Goal: Check status: Check status

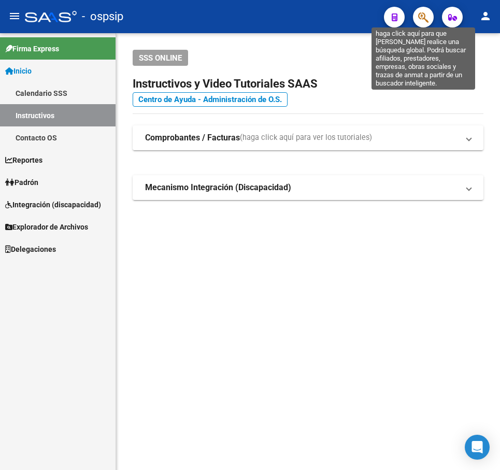
click at [424, 15] on icon "button" at bounding box center [423, 17] width 10 height 12
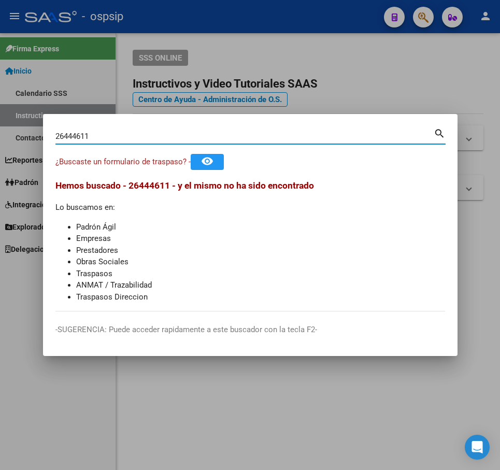
type input "26444611"
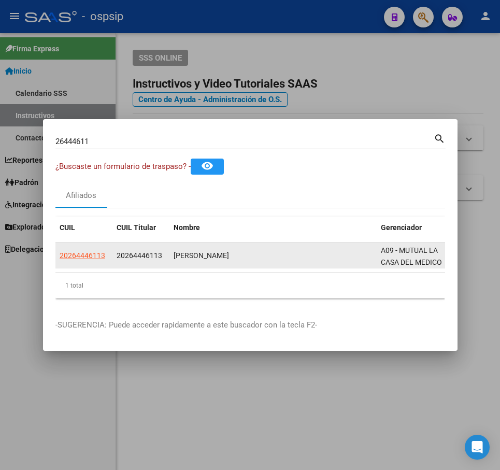
click at [105, 253] on div "20264446113" at bounding box center [84, 256] width 49 height 12
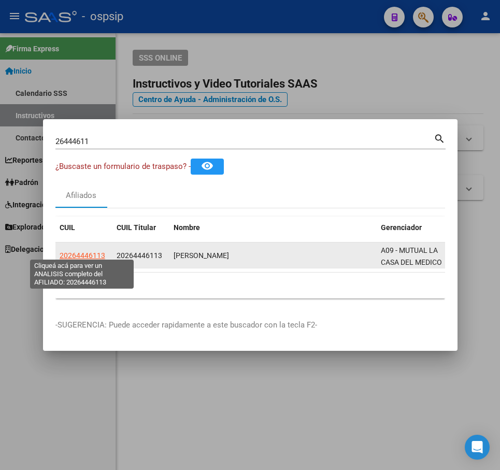
click at [93, 255] on span "20264446113" at bounding box center [83, 255] width 46 height 8
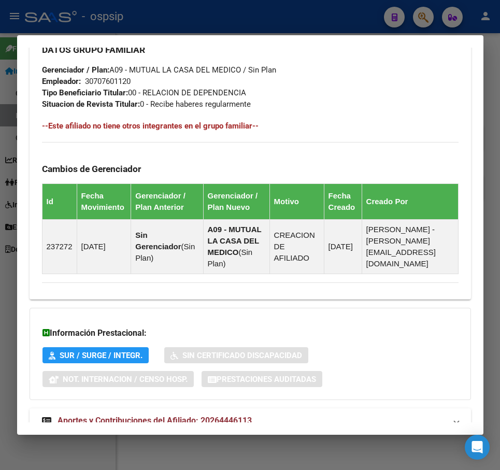
scroll to position [599, 0]
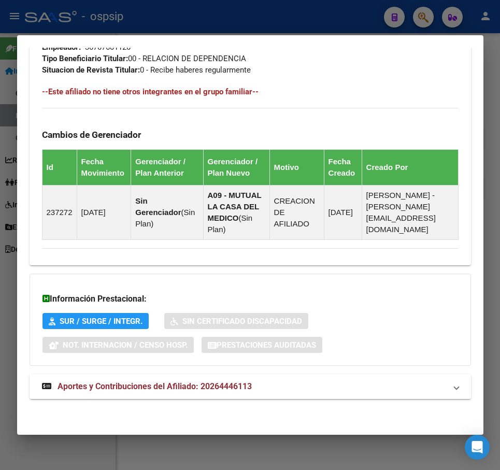
click at [375, 380] on mat-panel-title "Aportes y Contribuciones del Afiliado: 20264446113" at bounding box center [244, 386] width 404 height 12
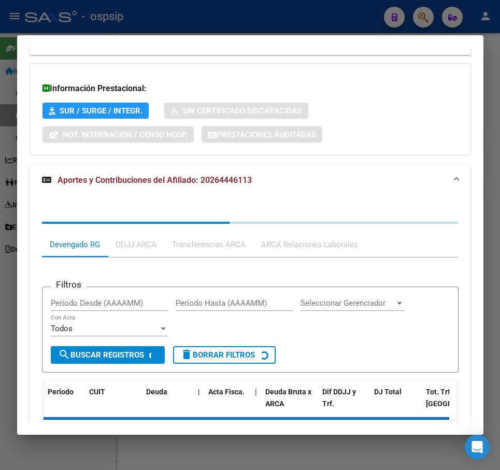
scroll to position [881, 0]
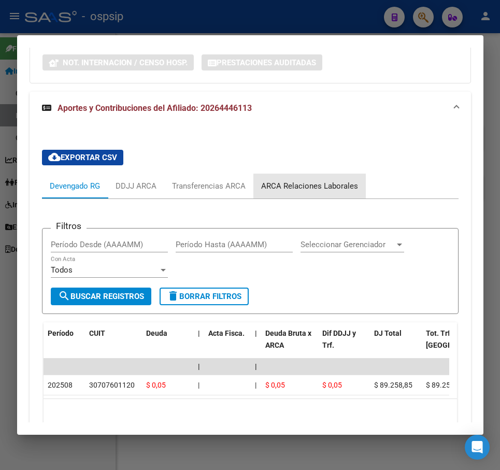
click at [332, 174] on div "ARCA Relaciones Laborales" at bounding box center [309, 186] width 112 height 25
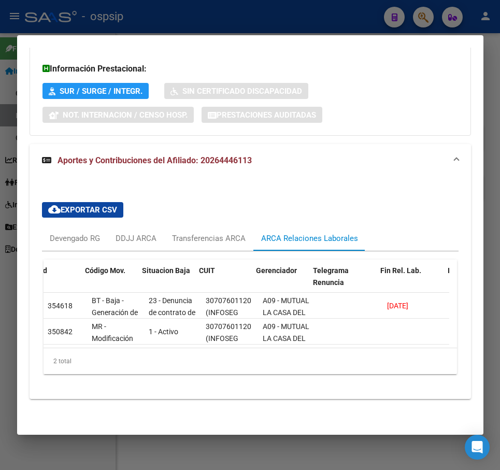
scroll to position [0, 131]
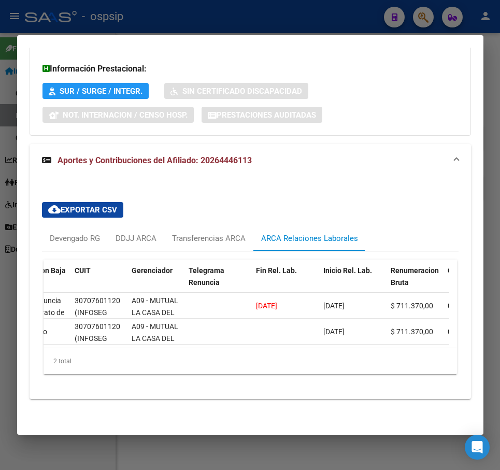
click at [292, 27] on div at bounding box center [250, 235] width 500 height 470
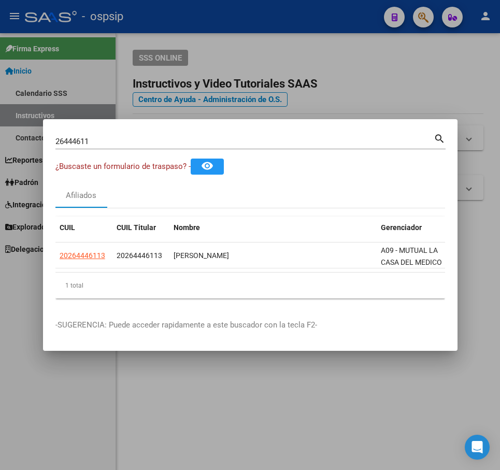
click at [293, 27] on div at bounding box center [250, 235] width 500 height 470
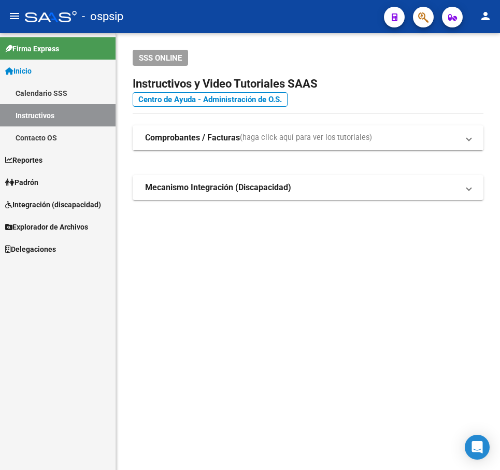
click at [416, 18] on button "button" at bounding box center [423, 17] width 21 height 21
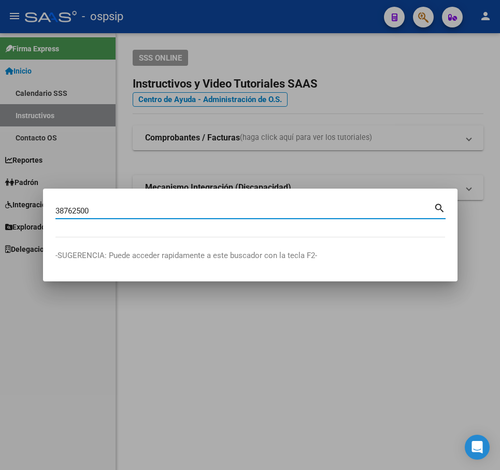
type input "38762500"
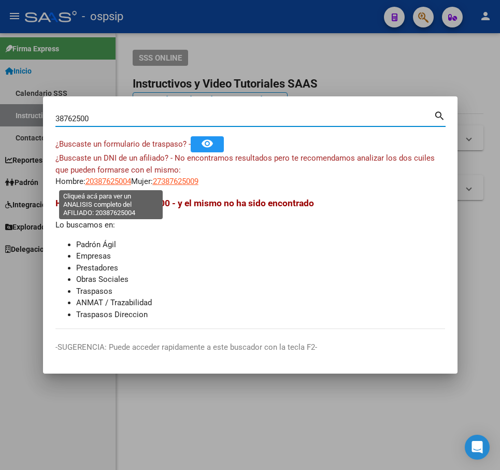
click at [105, 184] on span "20387625004" at bounding box center [108, 181] width 46 height 9
type textarea "20387625004"
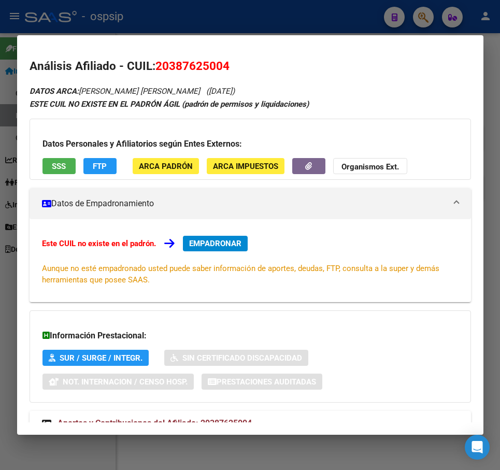
scroll to position [37, 0]
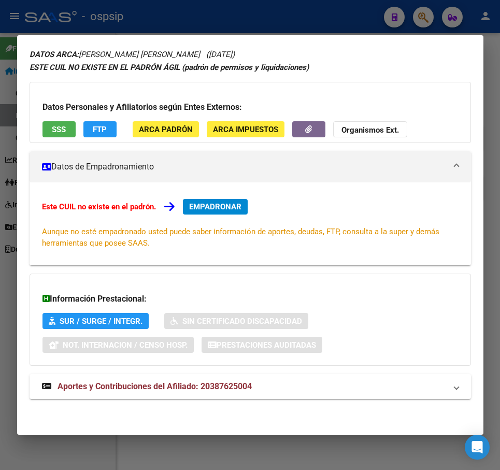
drag, startPoint x: 326, startPoint y: 383, endPoint x: 321, endPoint y: 369, distance: 14.9
click at [325, 382] on mat-panel-title "Aportes y Contribuciones del Afiliado: 20387625004" at bounding box center [244, 386] width 404 height 12
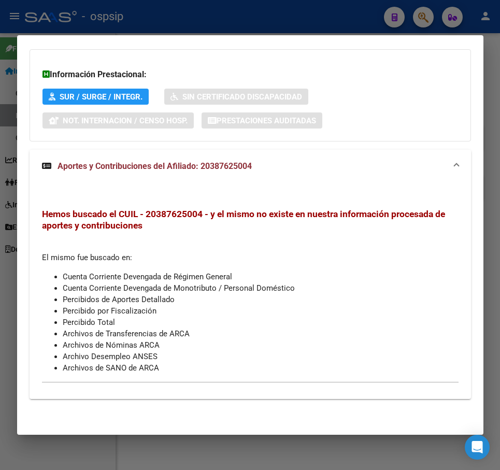
scroll to position [0, 0]
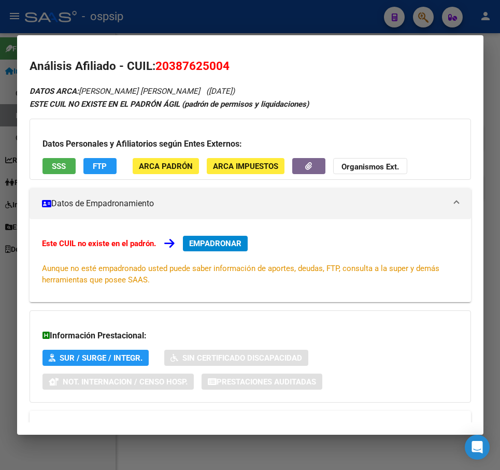
click at [294, 23] on div at bounding box center [250, 235] width 500 height 470
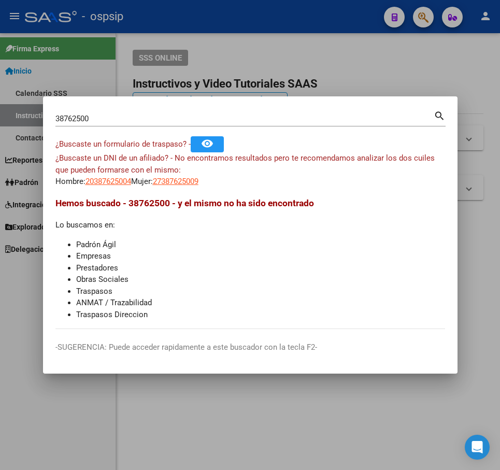
click at [295, 23] on div at bounding box center [250, 235] width 500 height 470
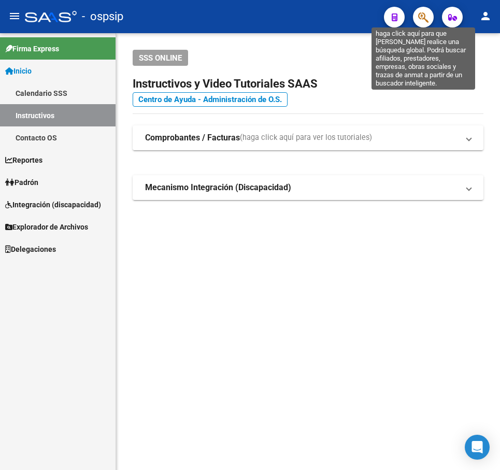
click at [421, 15] on icon "button" at bounding box center [423, 17] width 10 height 12
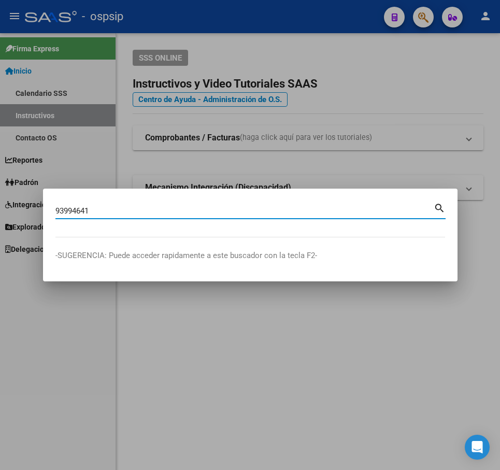
type input "93994641"
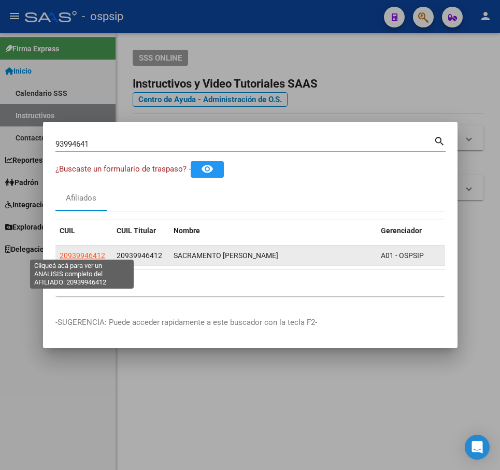
click at [73, 253] on span "20939946412" at bounding box center [83, 255] width 46 height 8
type textarea "20939946412"
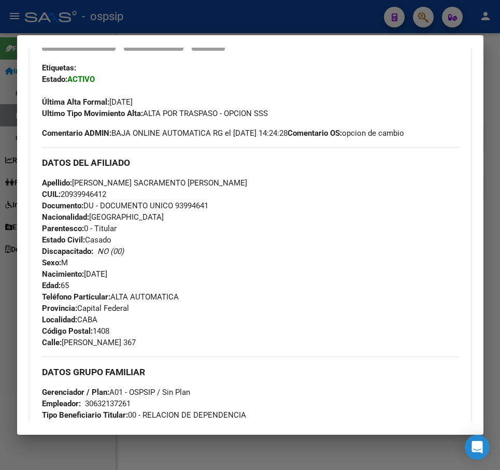
scroll to position [363, 0]
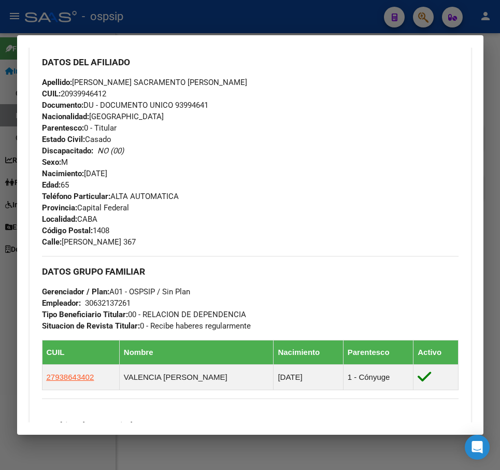
click at [269, 19] on div at bounding box center [250, 235] width 500 height 470
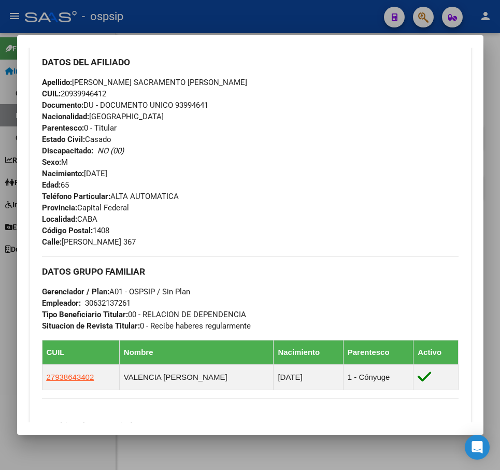
click at [269, 18] on div at bounding box center [250, 235] width 500 height 470
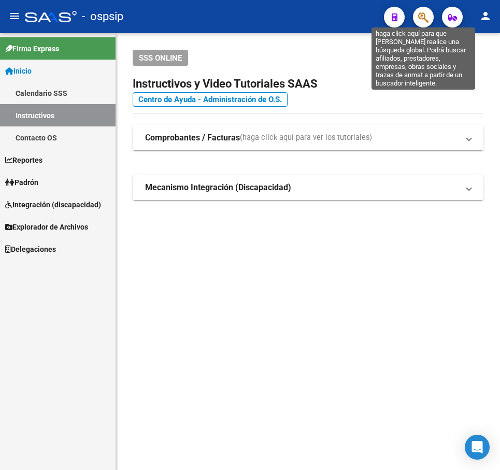
click at [419, 17] on icon "button" at bounding box center [423, 17] width 10 height 12
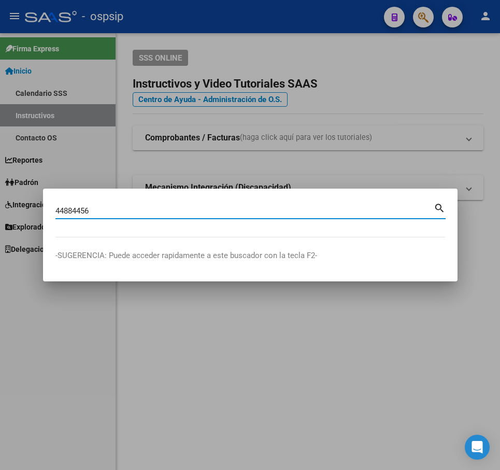
type input "44884456"
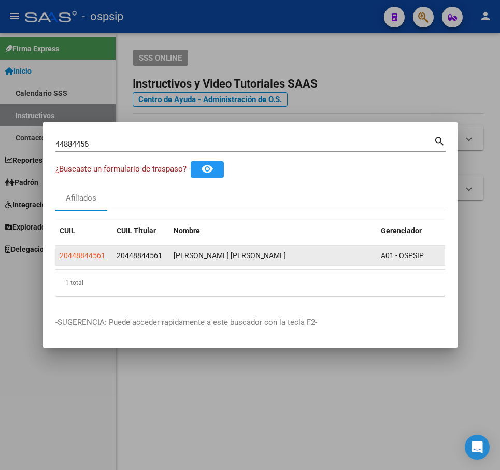
click at [79, 262] on datatable-body-cell "20448844561" at bounding box center [83, 256] width 57 height 20
click at [83, 259] on datatable-body-cell "20448844561" at bounding box center [83, 256] width 57 height 20
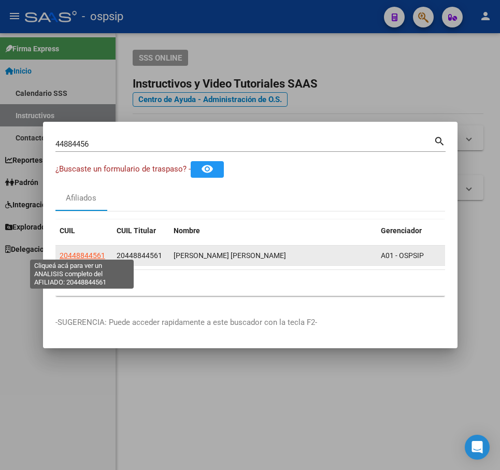
click at [88, 251] on span "20448844561" at bounding box center [83, 255] width 46 height 8
type textarea "20448844561"
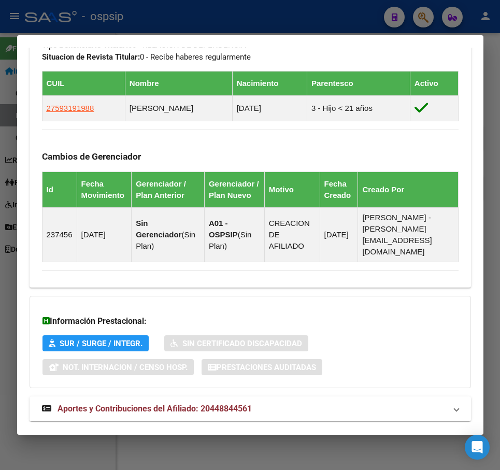
scroll to position [634, 0]
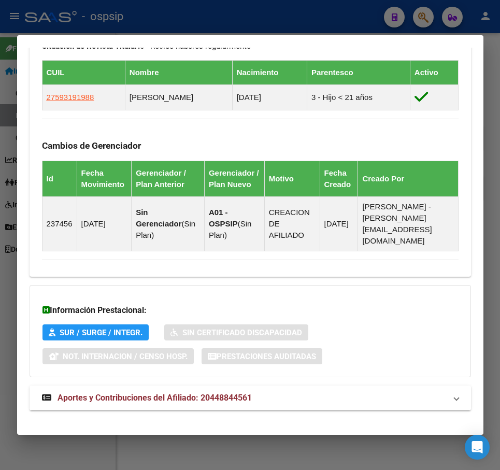
click at [388, 394] on mat-expansion-panel-header "Aportes y Contribuciones del Afiliado: 20448844561" at bounding box center [250, 397] width 441 height 25
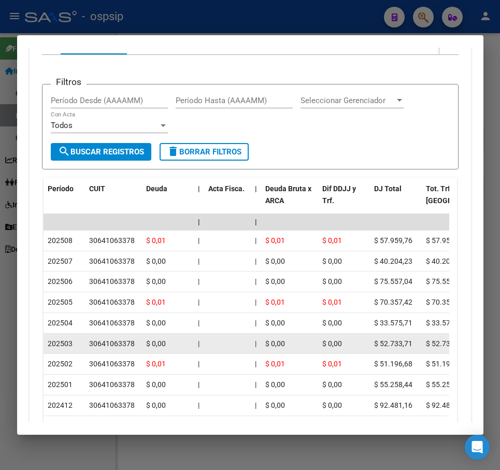
scroll to position [916, 0]
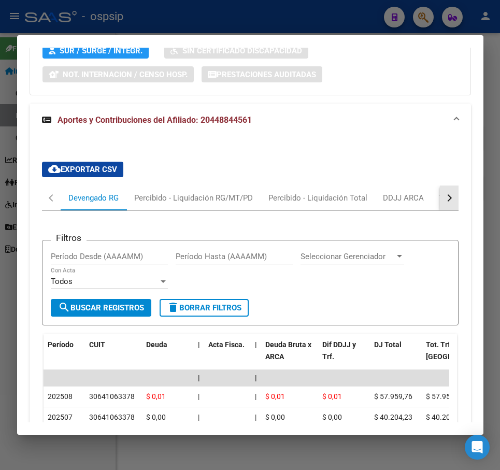
click at [440, 193] on button "button" at bounding box center [449, 197] width 19 height 25
click at [431, 192] on mat-tab-header "Devengado RG Percibido - Liquidación RG/MT/PD Percibido - Liquidación Total DDJ…" at bounding box center [250, 197] width 417 height 25
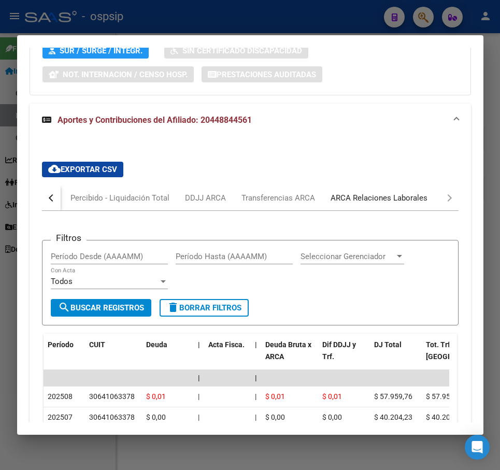
drag, startPoint x: 401, startPoint y: 186, endPoint x: 407, endPoint y: 195, distance: 10.5
click at [402, 192] on div "ARCA Relaciones Laborales" at bounding box center [379, 197] width 97 height 11
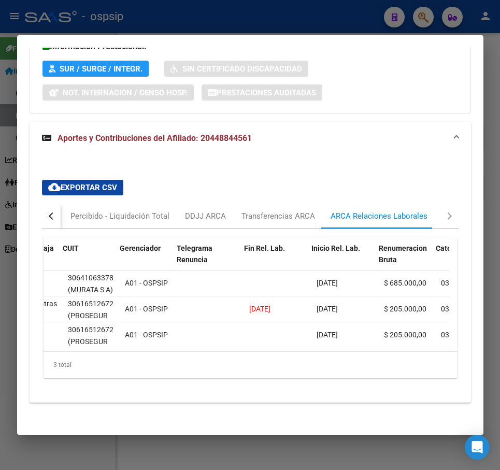
scroll to position [0, 143]
click at [304, 22] on div at bounding box center [250, 235] width 500 height 470
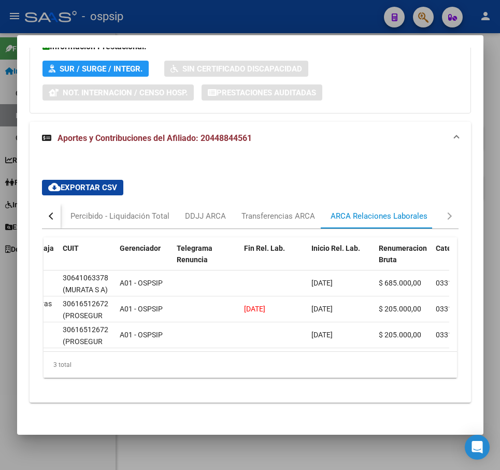
click at [305, 21] on div at bounding box center [250, 235] width 500 height 470
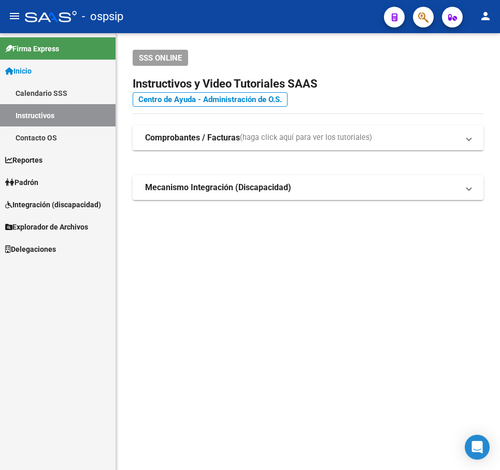
click at [423, 20] on icon "button" at bounding box center [423, 17] width 10 height 12
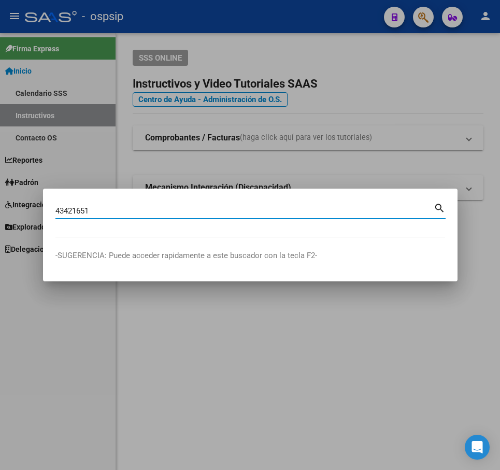
type input "43421651"
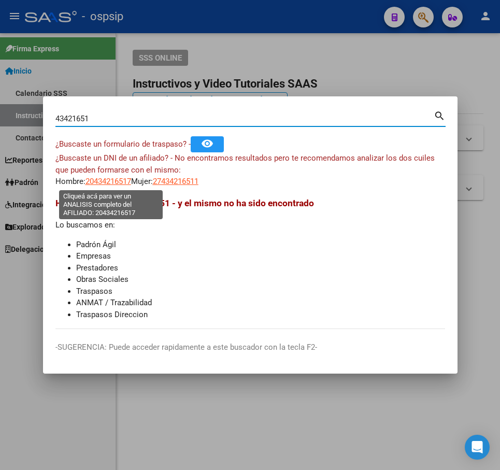
click at [110, 180] on span "20434216517" at bounding box center [108, 181] width 46 height 9
type textarea "20434216517"
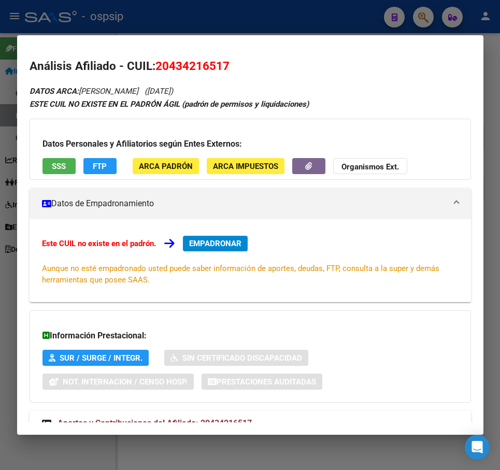
scroll to position [37, 0]
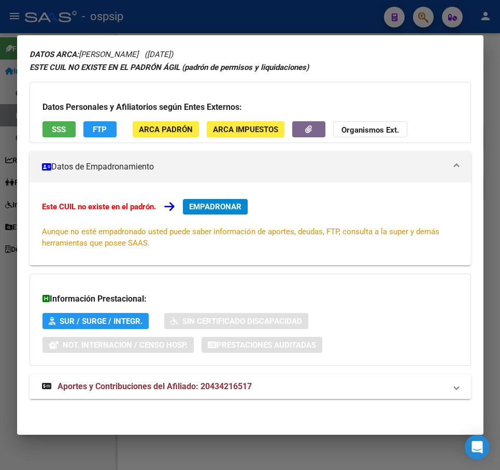
click at [340, 393] on mat-expansion-panel-header "Aportes y Contribuciones del Afiliado: 20434216517" at bounding box center [250, 386] width 441 height 25
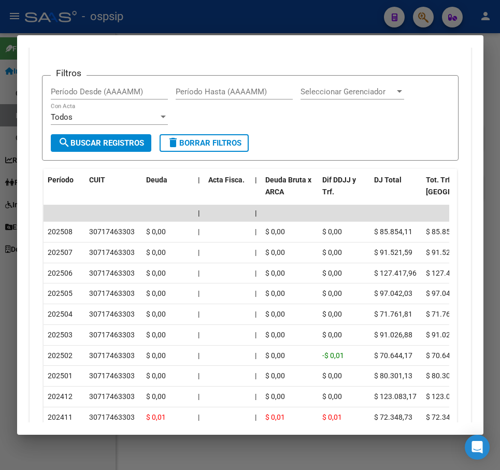
scroll to position [422, 0]
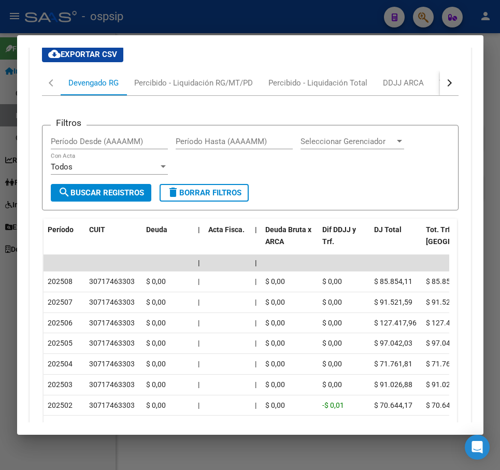
click at [444, 83] on div "button" at bounding box center [447, 82] width 7 height 7
click at [414, 89] on div "ARCA Relaciones Laborales" at bounding box center [379, 82] width 112 height 25
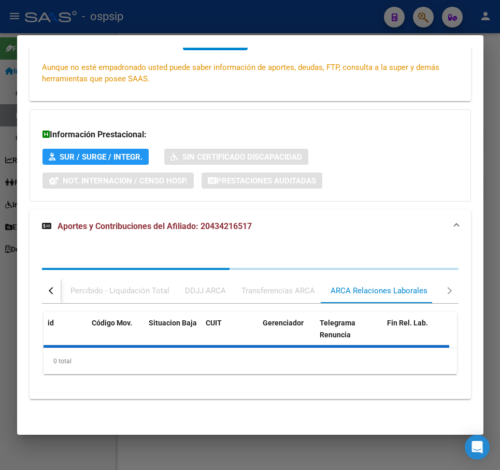
scroll to position [246, 0]
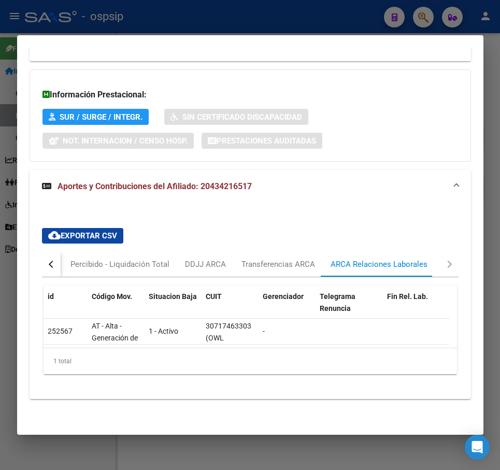
click at [304, 16] on div at bounding box center [250, 235] width 500 height 470
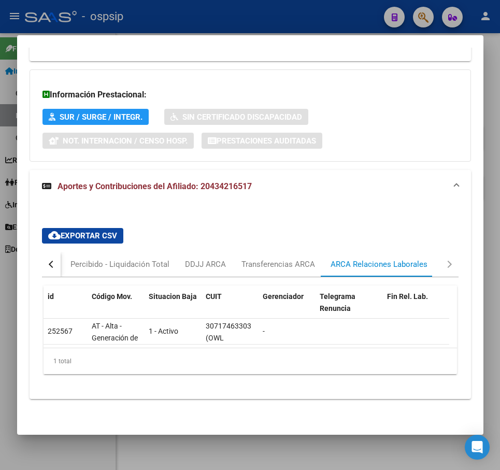
click at [306, 15] on div at bounding box center [250, 235] width 500 height 470
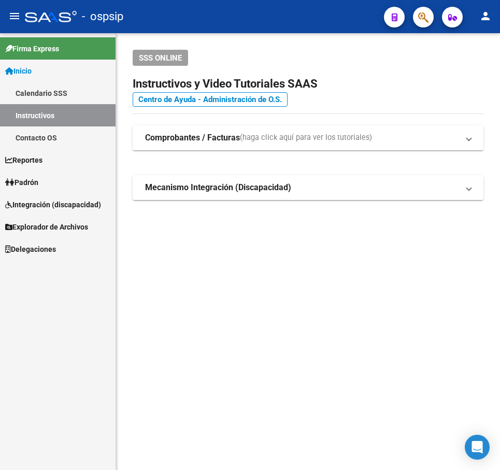
drag, startPoint x: 428, startPoint y: 10, endPoint x: 424, endPoint y: 17, distance: 7.9
click at [424, 17] on button "button" at bounding box center [423, 17] width 21 height 21
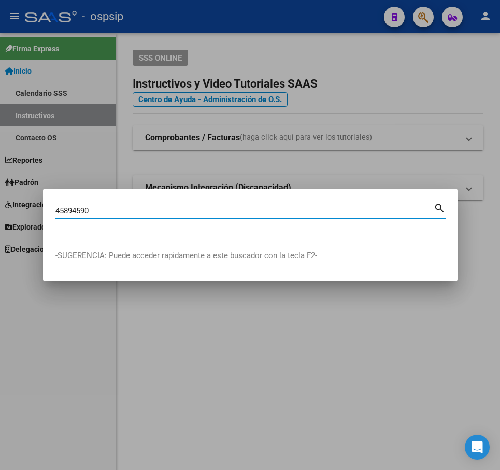
type input "45894590"
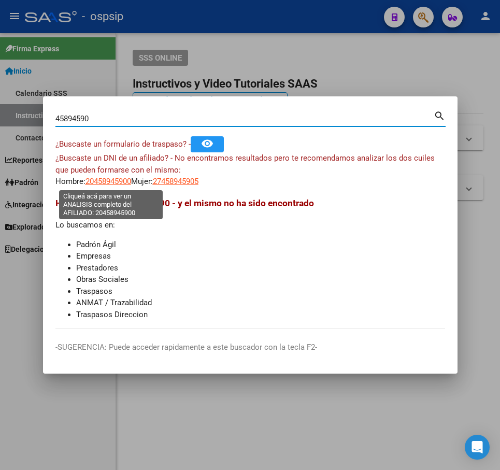
click at [105, 183] on span "20458945900" at bounding box center [108, 181] width 46 height 9
type textarea "20458945900"
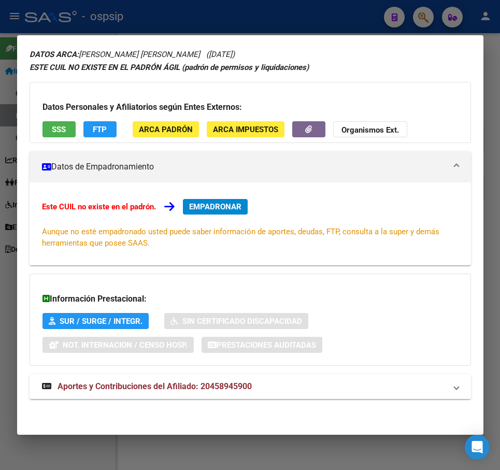
drag, startPoint x: 291, startPoint y: 390, endPoint x: 304, endPoint y: 374, distance: 19.9
click at [291, 379] on mat-expansion-panel-header "Aportes y Contribuciones del Afiliado: 20458945900" at bounding box center [250, 386] width 441 height 25
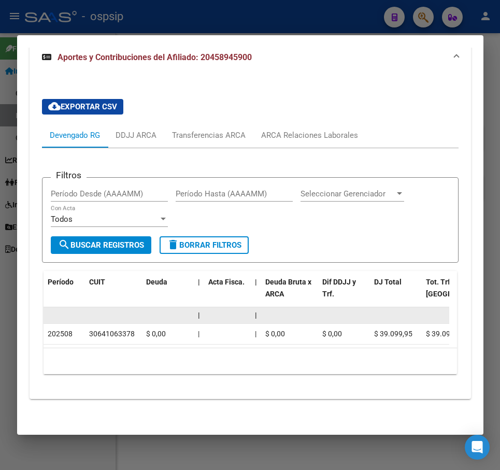
scroll to position [378, 0]
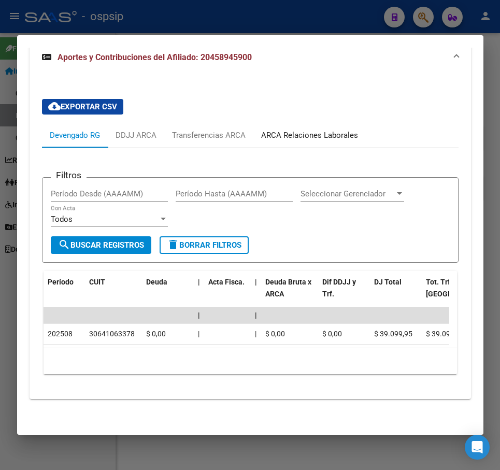
click at [316, 130] on div "ARCA Relaciones Laborales" at bounding box center [309, 135] width 97 height 11
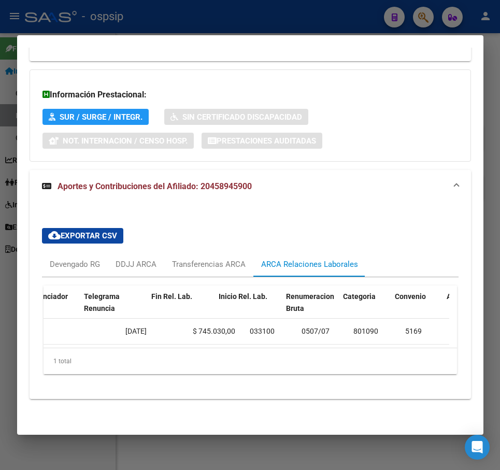
scroll to position [0, 345]
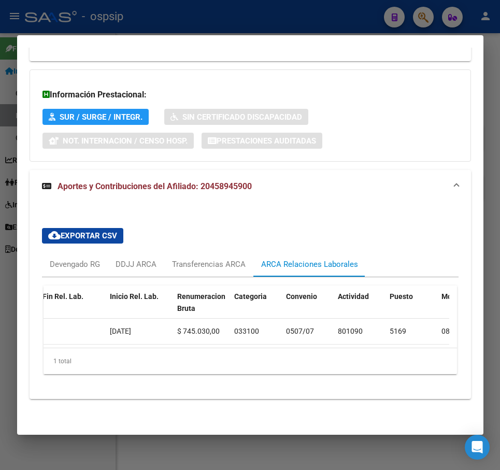
click at [221, 24] on div at bounding box center [250, 235] width 500 height 470
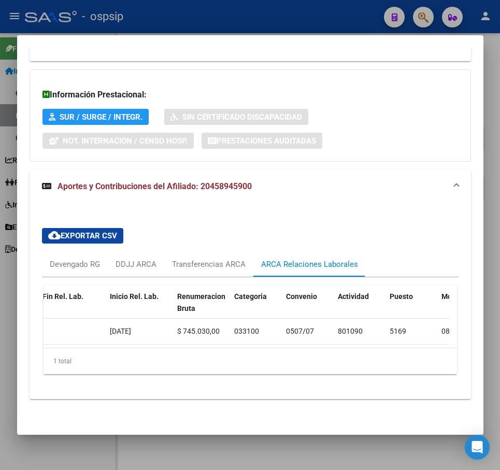
click at [222, 24] on div at bounding box center [250, 235] width 500 height 470
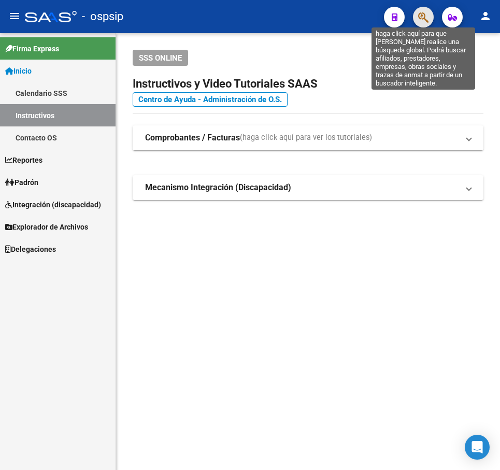
click at [420, 16] on icon "button" at bounding box center [423, 17] width 10 height 12
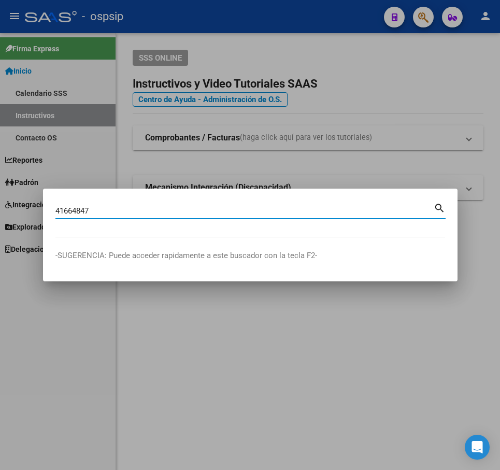
type input "41664847"
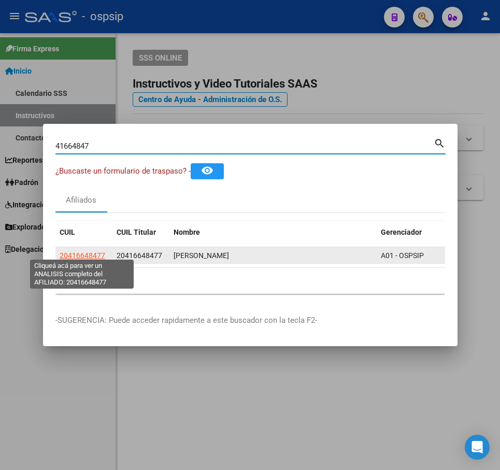
click at [80, 253] on span "20416648477" at bounding box center [83, 255] width 46 height 8
type textarea "20416648477"
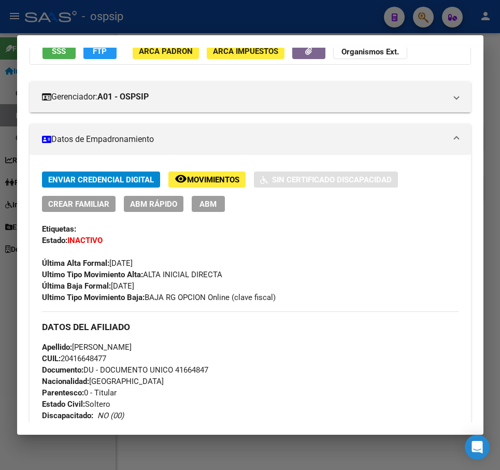
scroll to position [0, 0]
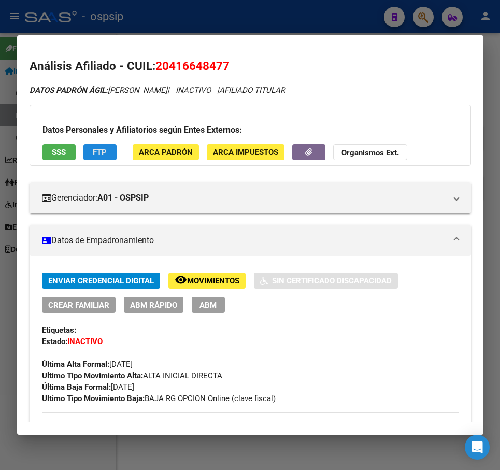
click at [88, 145] on button "FTP" at bounding box center [99, 152] width 33 height 16
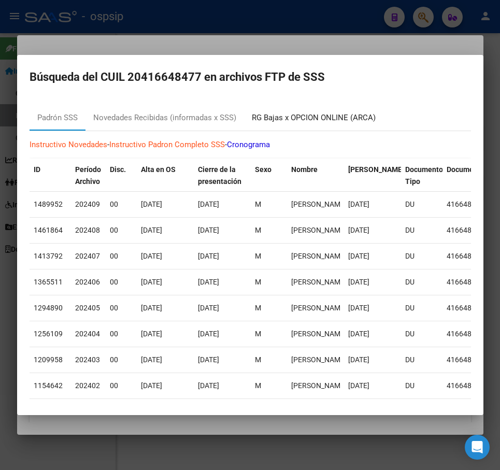
click at [310, 119] on div "RG Bajas x OPCION ONLINE (ARCA)" at bounding box center [314, 118] width 124 height 12
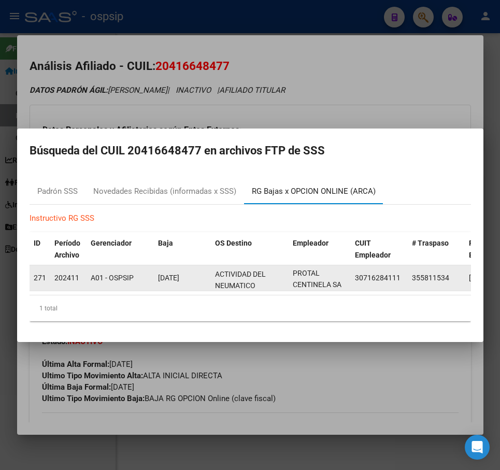
scroll to position [84, 0]
click at [232, 278] on span "002204 - DE EMPLEADOS Y PERSONAL JERARQUICO DE LA ACTIVIDAD DEL NEUMATICO [DEMO…" at bounding box center [253, 235] width 76 height 103
click at [234, 265] on datatable-body-cell "002204 - DE EMPLEADOS Y PERSONAL JERARQUICO DE LA ACTIVIDAD DEL NEUMATICO [DEMO…" at bounding box center [250, 277] width 78 height 25
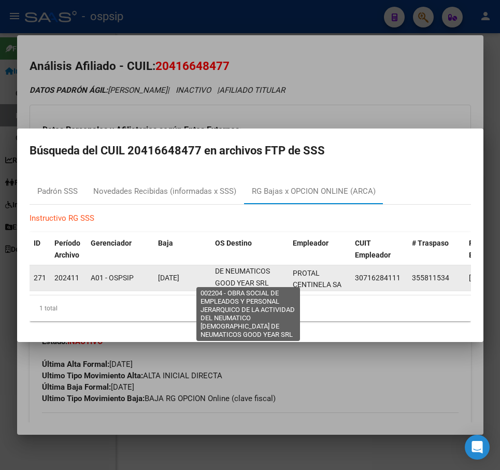
click at [236, 270] on span "002204 - DE EMPLEADOS Y PERSONAL JERARQUICO DE LA ACTIVIDAD DEL NEUMATICO [DEMO…" at bounding box center [253, 235] width 76 height 103
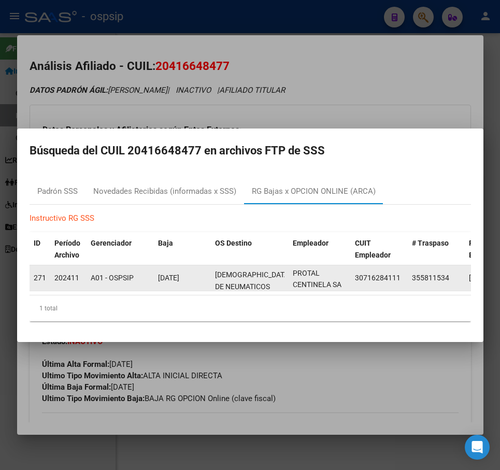
click at [237, 271] on span "002204 - DE EMPLEADOS Y PERSONAL JERARQUICO DE LA ACTIVIDAD DEL NEUMATICO [DEMO…" at bounding box center [253, 251] width 76 height 103
click at [237, 271] on span "002204 - DE EMPLEADOS Y PERSONAL JERARQUICO DE LA ACTIVIDAD DEL NEUMATICO [DEMO…" at bounding box center [253, 261] width 76 height 103
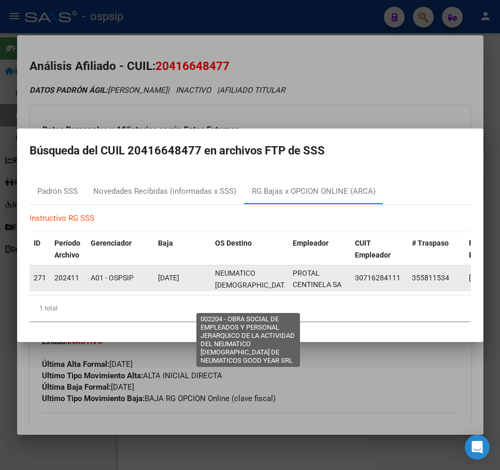
click at [239, 284] on span "002204 - DE EMPLEADOS Y PERSONAL JERARQUICO DE LA ACTIVIDAD DEL NEUMATICO [DEMO…" at bounding box center [253, 261] width 76 height 103
click at [236, 284] on span "002204 - DE EMPLEADOS Y PERSONAL JERARQUICO DE LA ACTIVIDAD DEL NEUMATICO [DEMO…" at bounding box center [253, 261] width 76 height 103
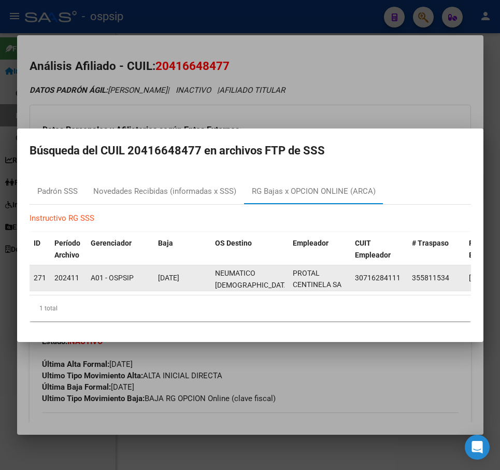
click at [238, 274] on div "002204 - DE EMPLEADOS Y PERSONAL JERARQUICO DE LA ACTIVIDAD DEL NEUMATICO [DEMO…" at bounding box center [249, 278] width 69 height 22
click at [236, 276] on div "002204 - DE EMPLEADOS Y PERSONAL JERARQUICO DE LA ACTIVIDAD DEL NEUMATICO [DEMO…" at bounding box center [249, 278] width 69 height 22
